Goal: Information Seeking & Learning: Learn about a topic

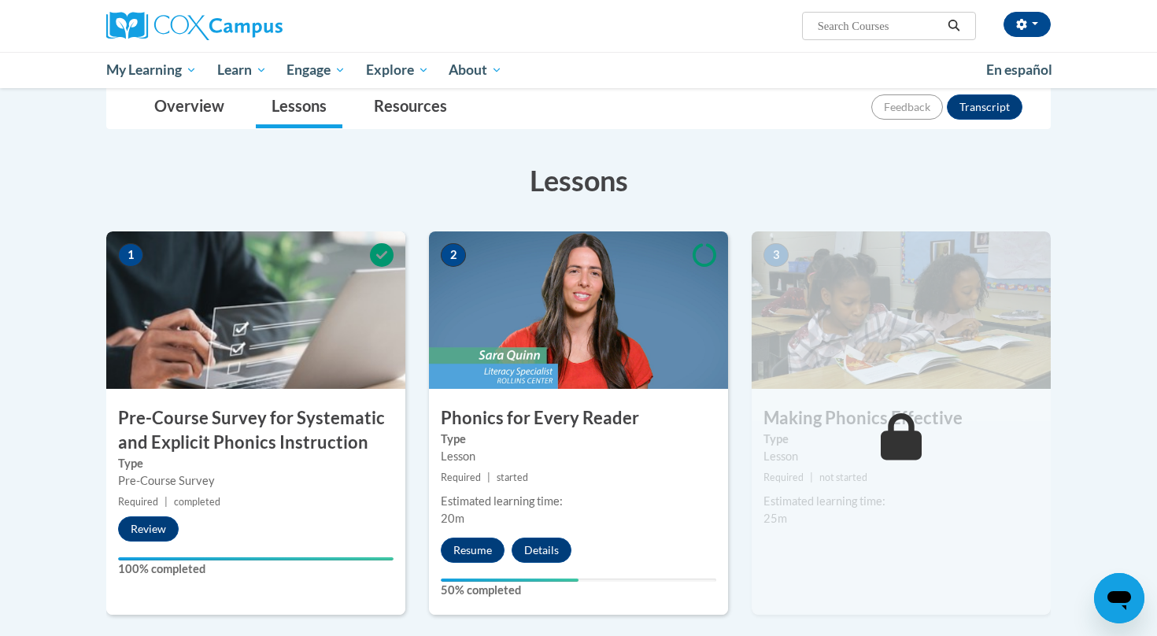
scroll to position [179, 0]
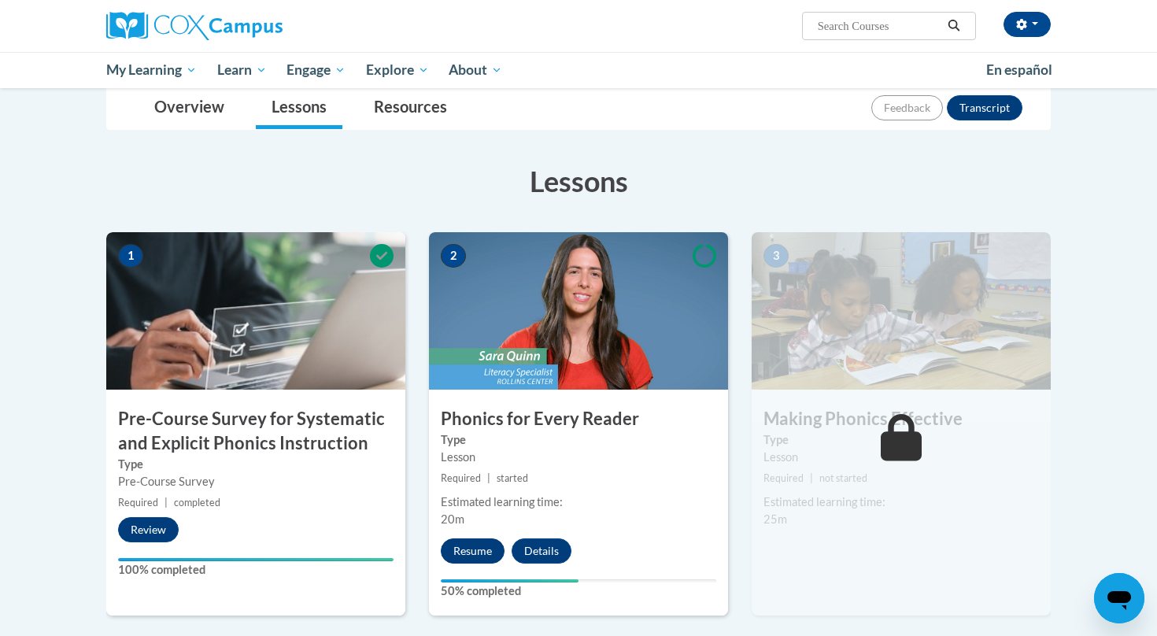
click at [469, 557] on button "Resume" at bounding box center [473, 550] width 64 height 25
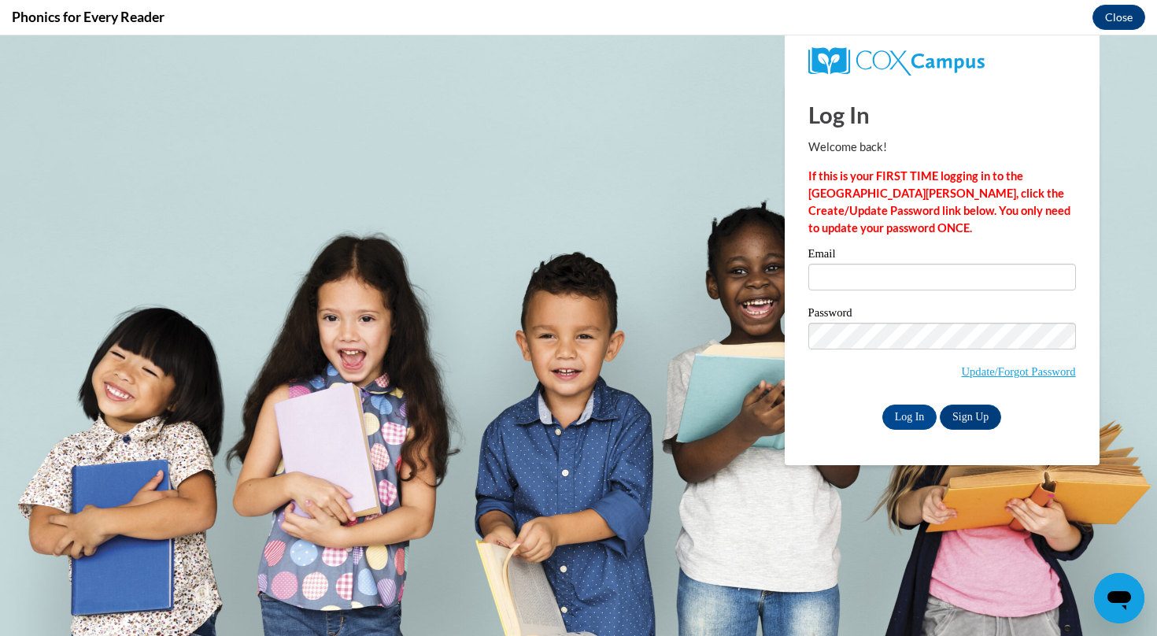
scroll to position [0, 0]
type input "K"
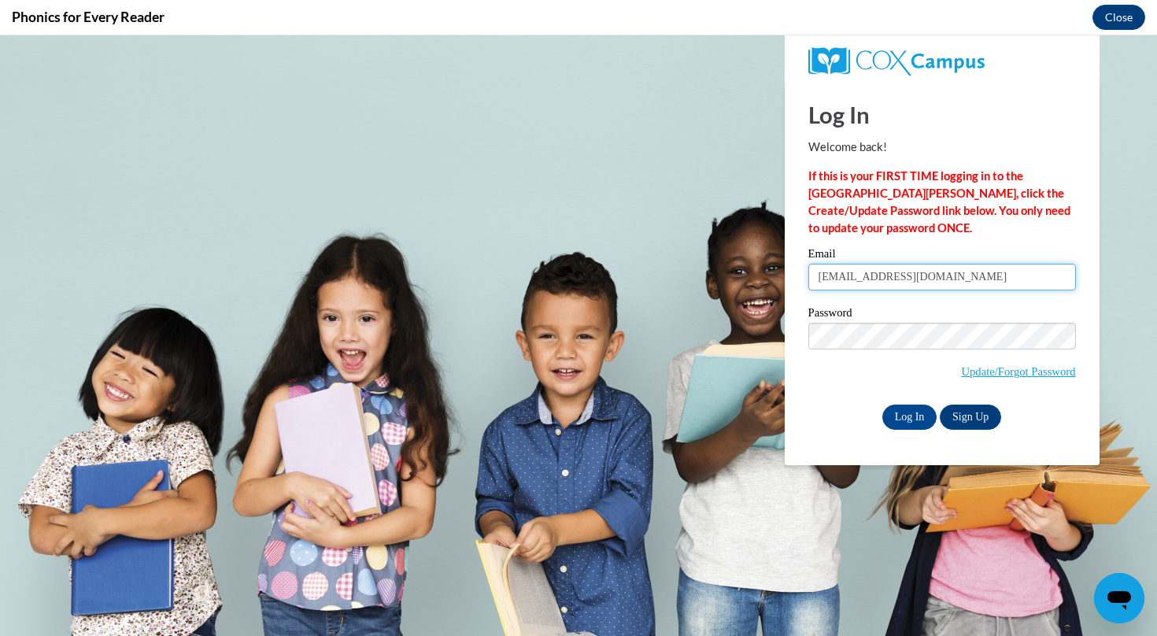
type input "[EMAIL_ADDRESS][DOMAIN_NAME]"
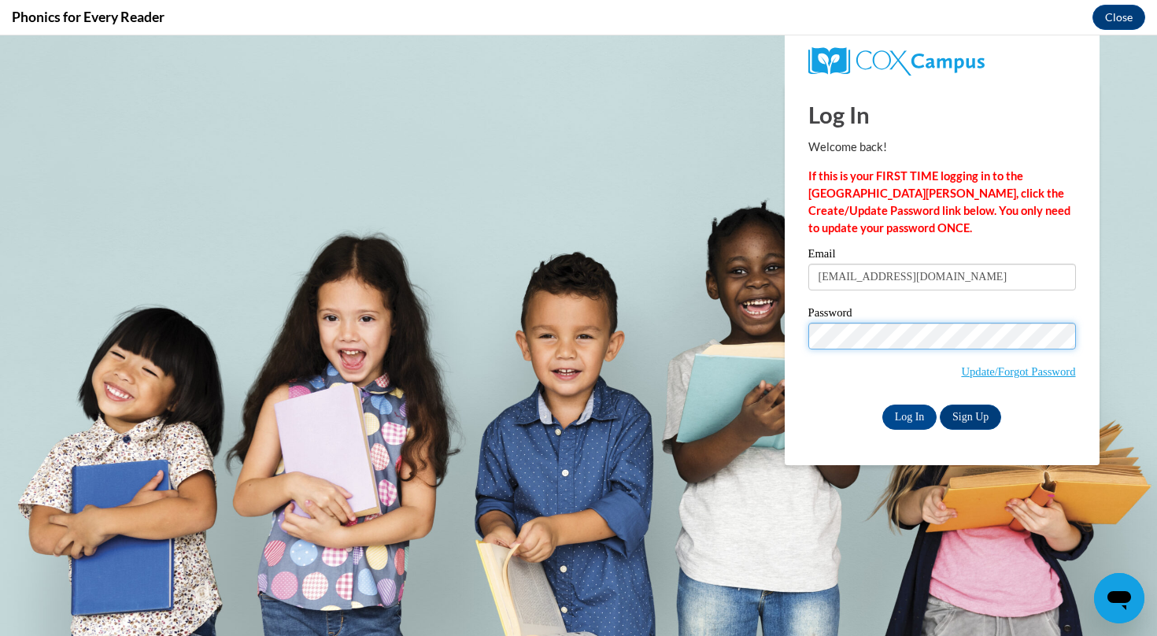
click at [908, 414] on input "Log In" at bounding box center [909, 416] width 55 height 25
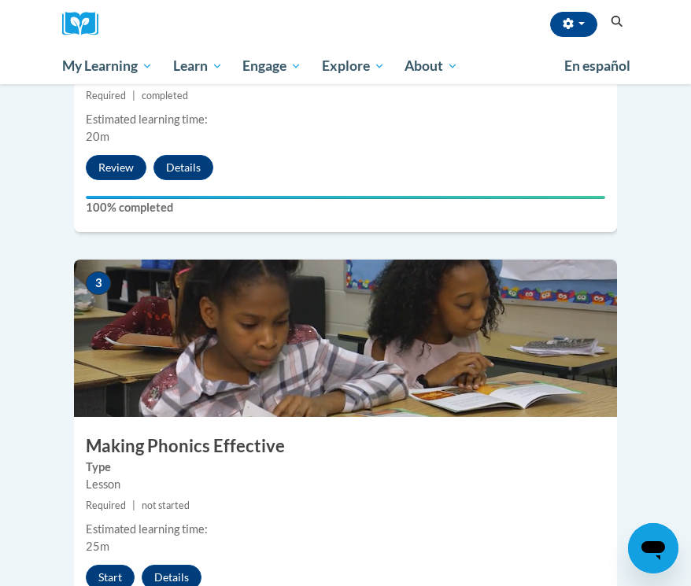
scroll to position [1098, 0]
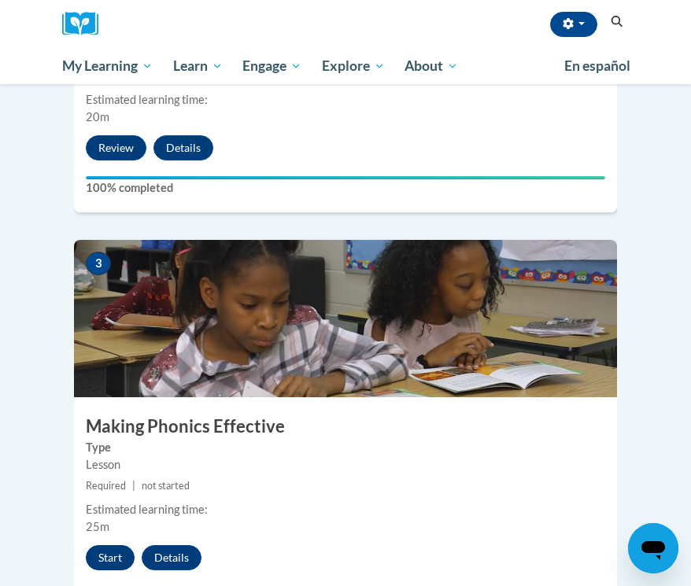
click at [111, 545] on button "Start" at bounding box center [110, 557] width 49 height 25
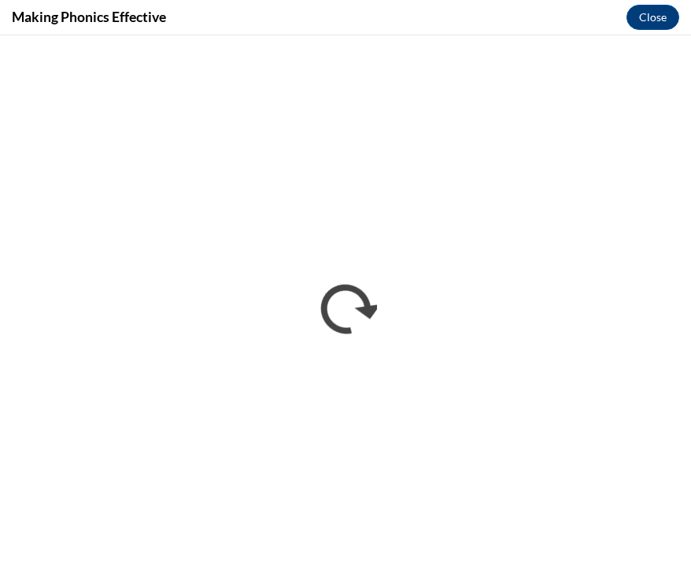
scroll to position [0, 0]
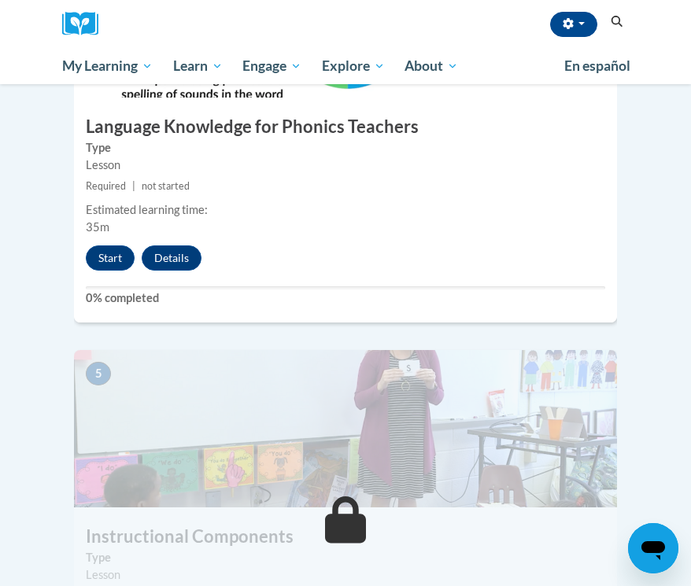
scroll to position [1812, 0]
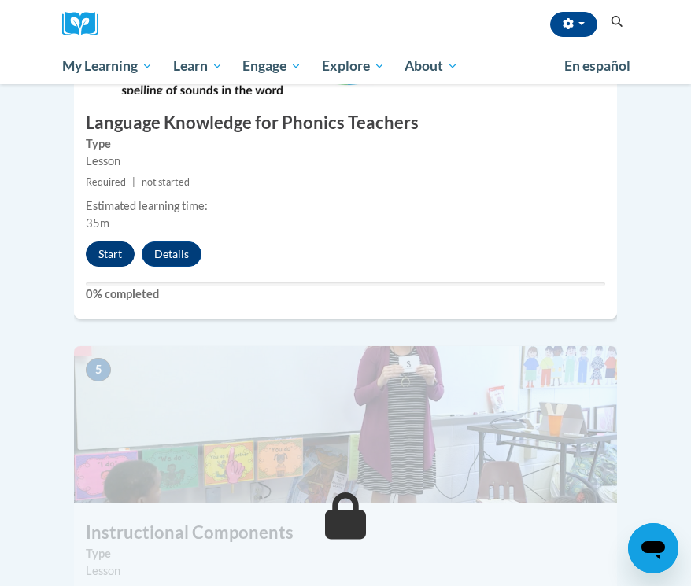
click at [102, 242] on button "Start" at bounding box center [110, 254] width 49 height 25
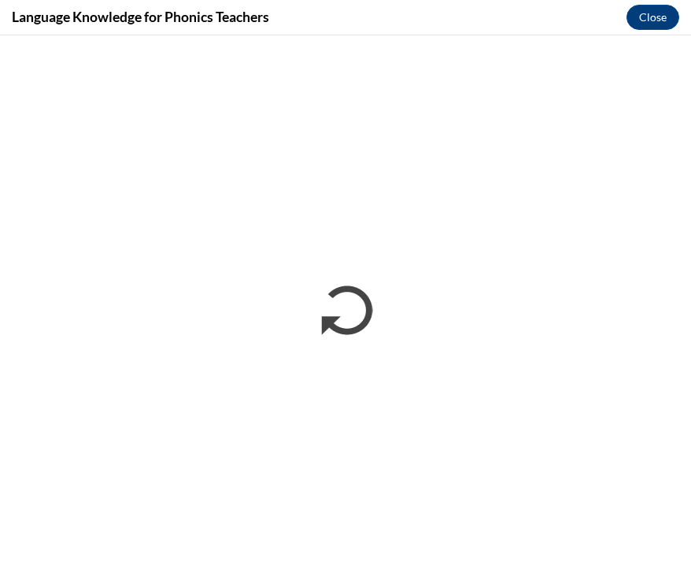
scroll to position [0, 0]
